Goal: Information Seeking & Learning: Learn about a topic

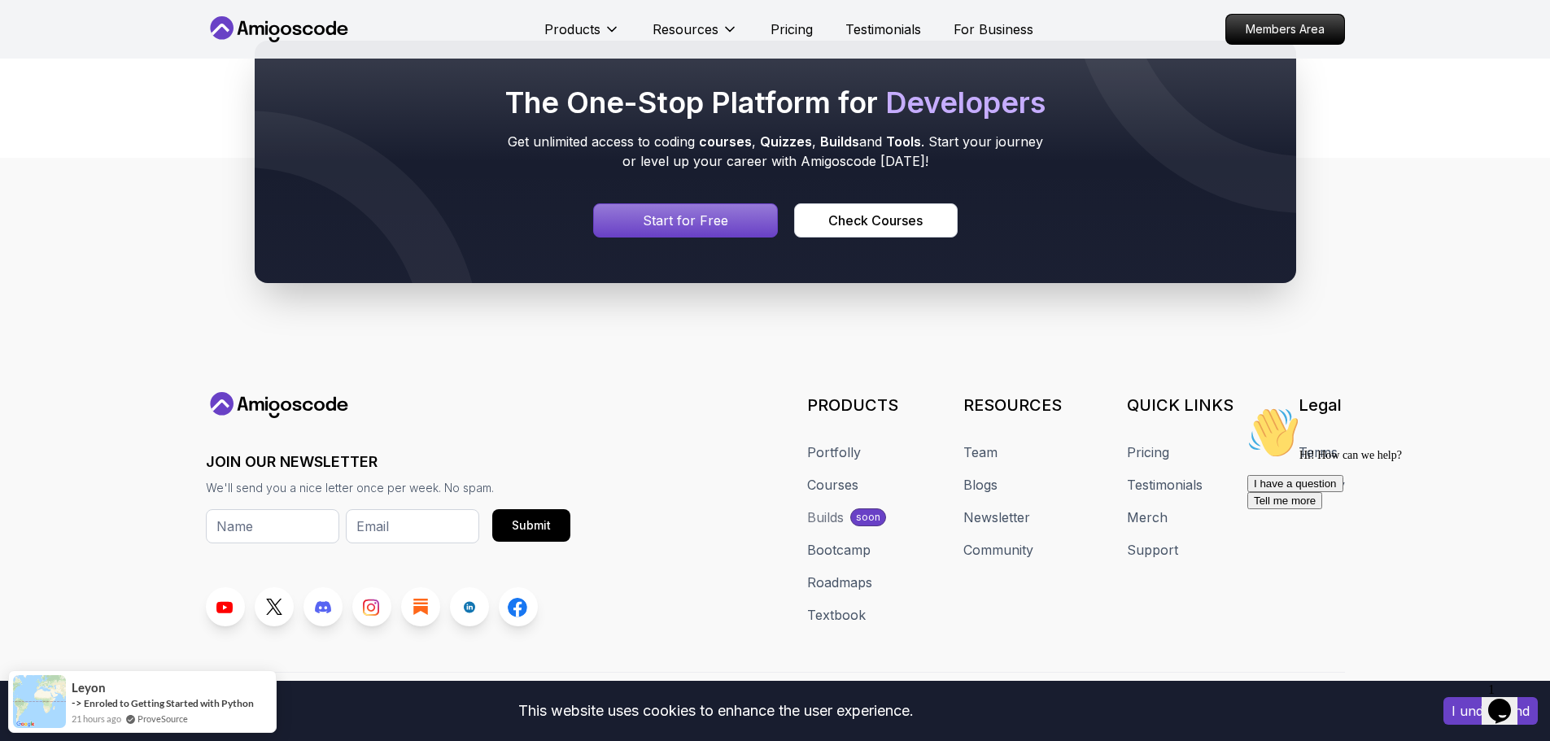
scroll to position [1234, 0]
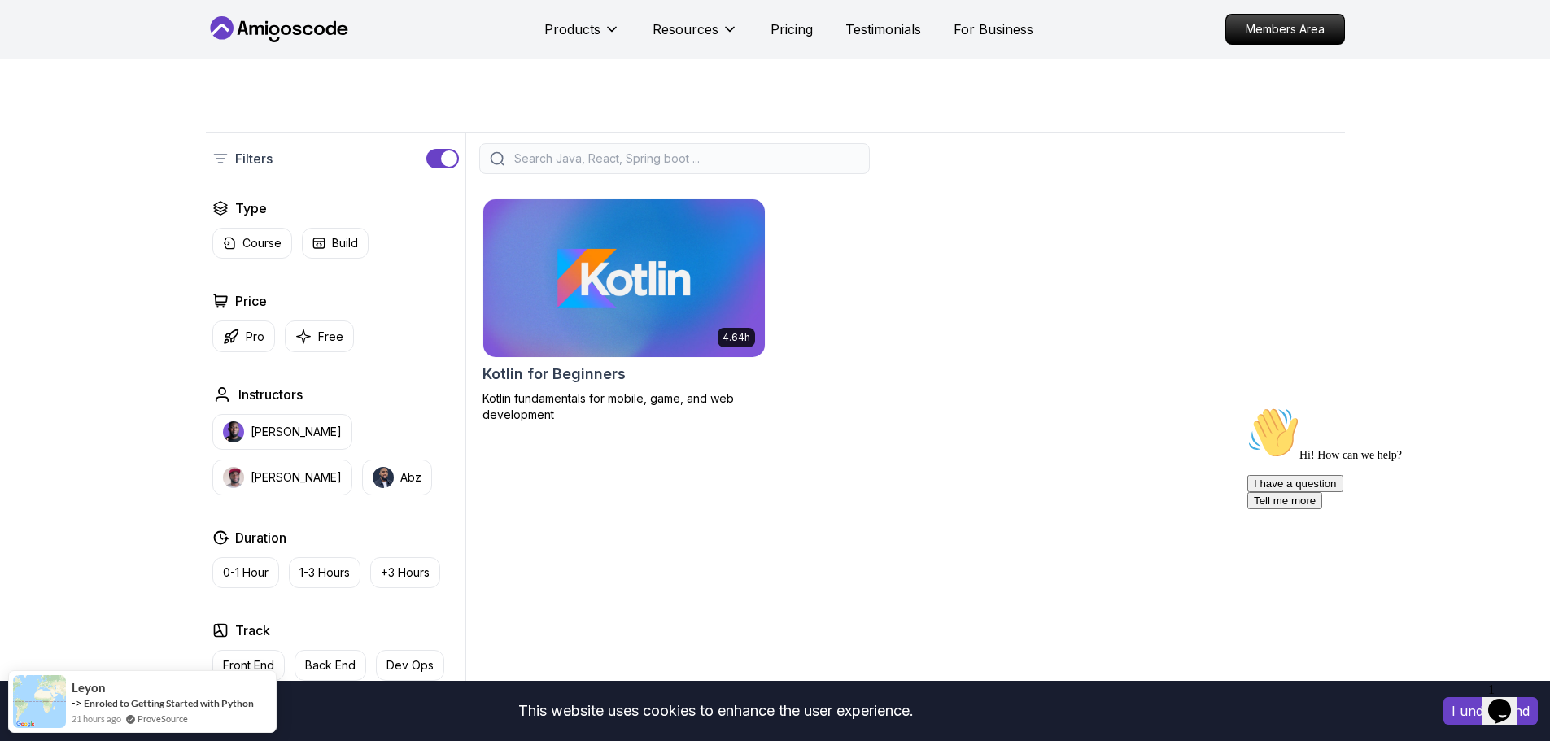
scroll to position [258, 0]
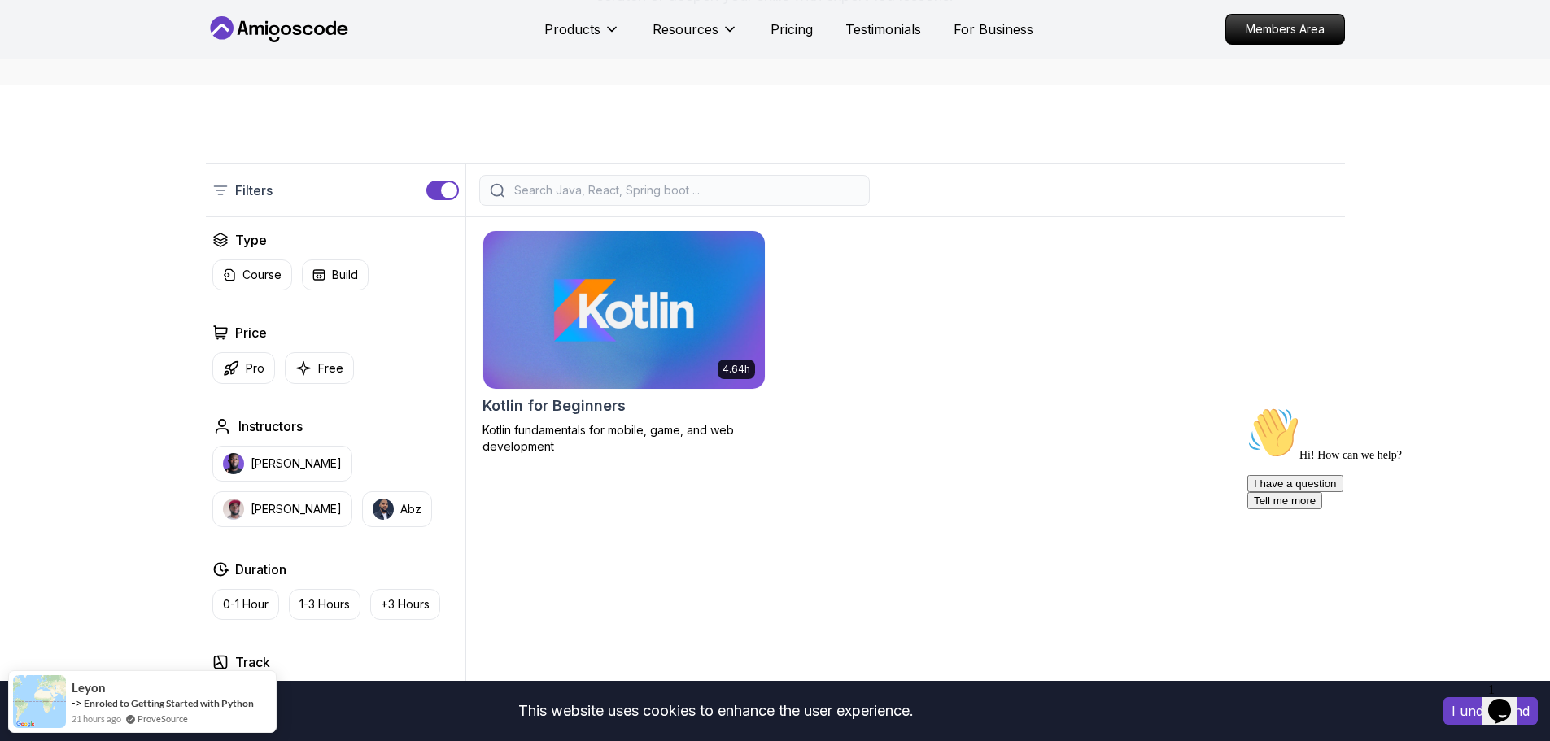
click at [601, 341] on img at bounding box center [623, 309] width 295 height 165
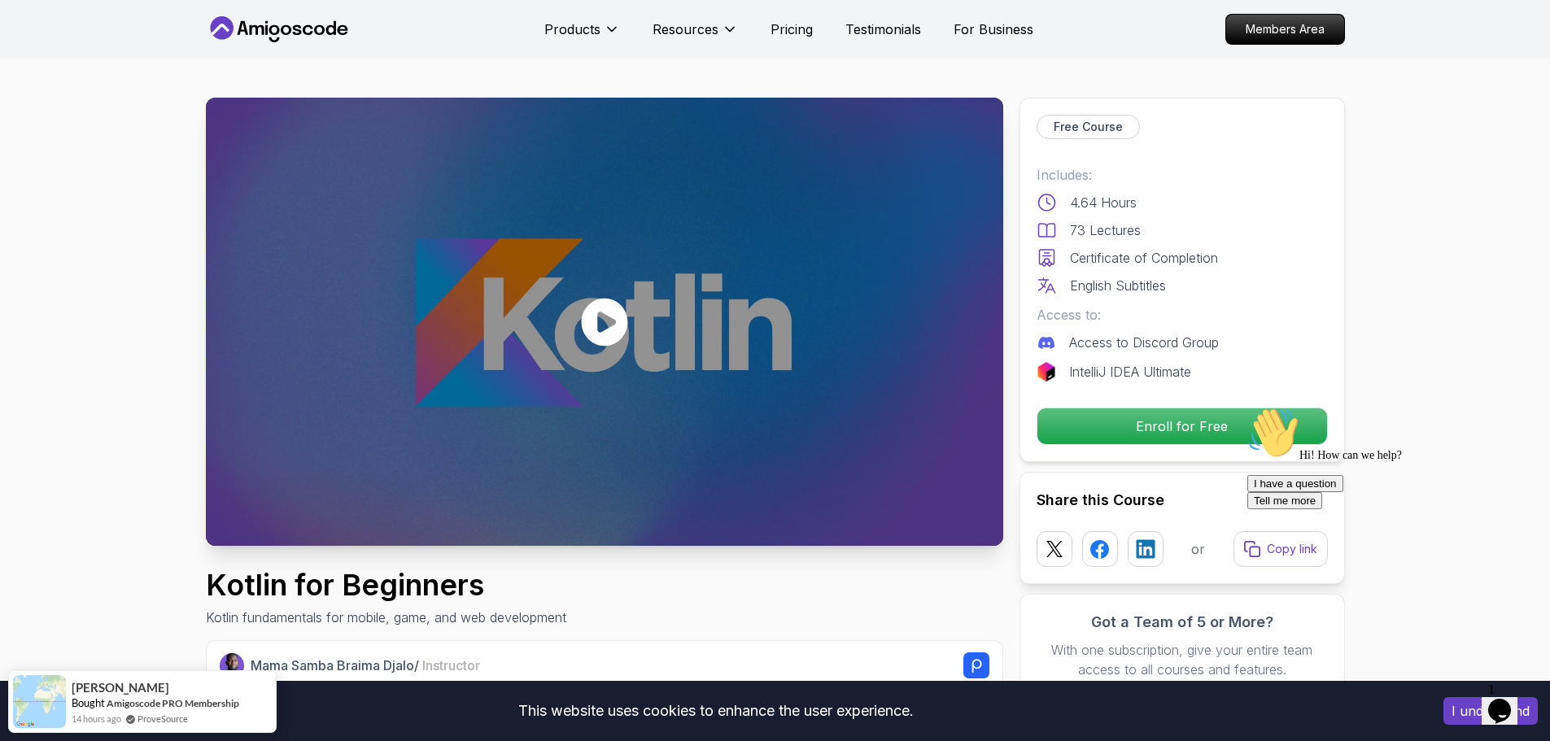
click at [697, 327] on div at bounding box center [604, 322] width 797 height 448
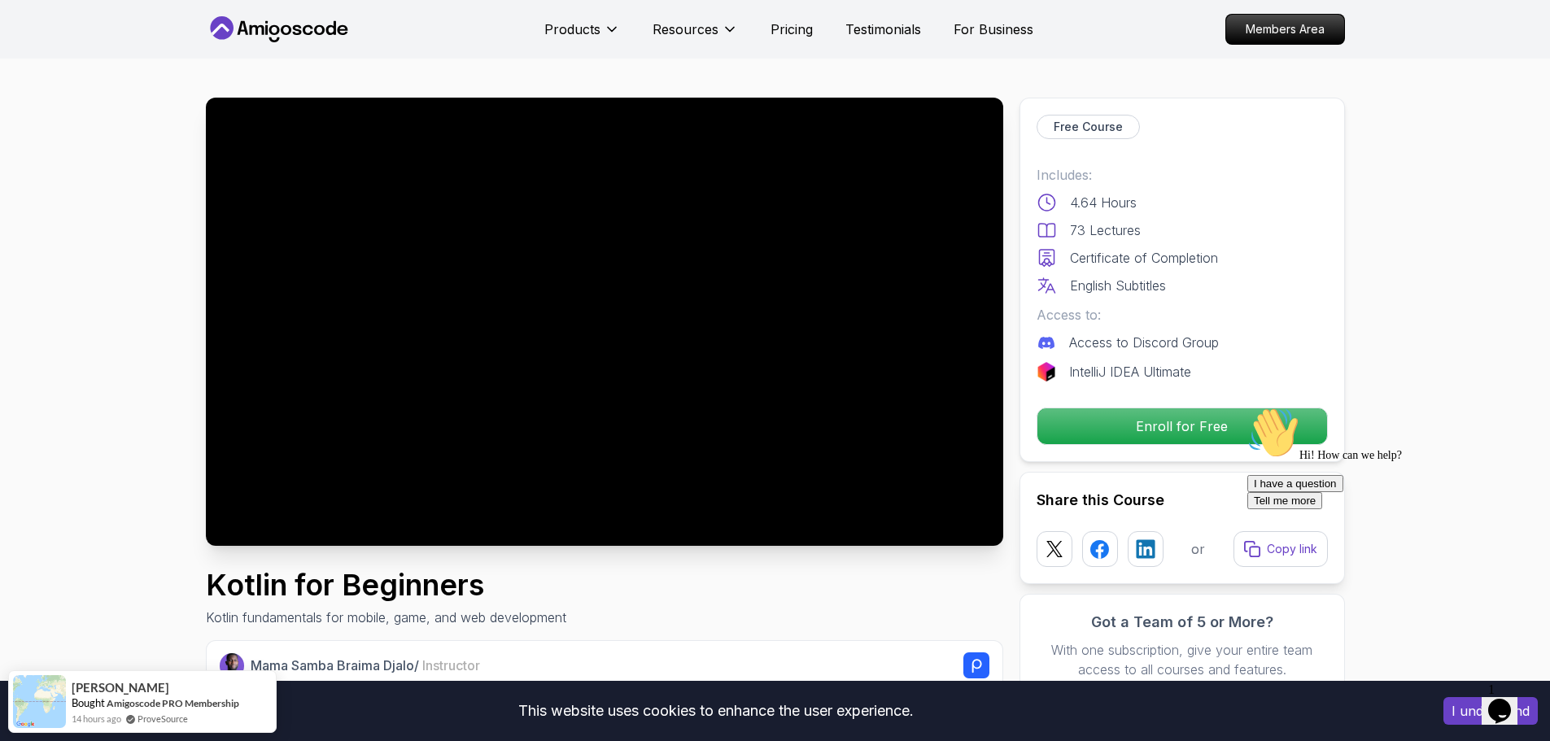
click at [1087, 350] on p "Access to Discord Group" at bounding box center [1144, 343] width 150 height 20
click at [1043, 350] on div at bounding box center [1047, 343] width 20 height 20
click at [748, 404] on div at bounding box center [604, 322] width 797 height 448
click at [779, 326] on div at bounding box center [604, 322] width 797 height 448
click at [630, 254] on div at bounding box center [604, 322] width 797 height 448
